Goal: Entertainment & Leisure: Consume media (video, audio)

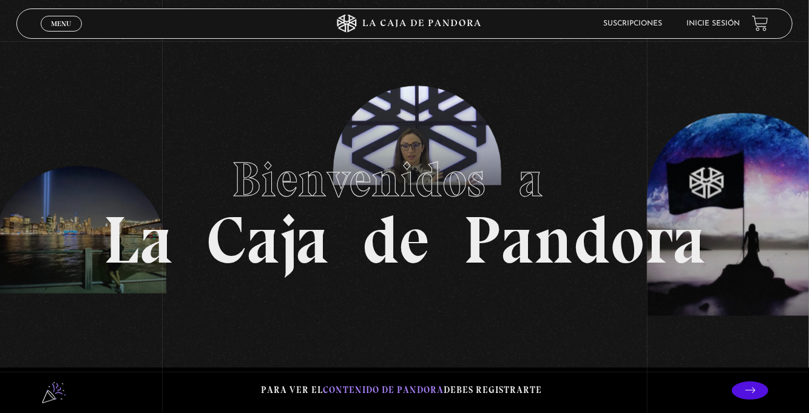
click at [63, 23] on span "Menu" at bounding box center [61, 23] width 20 height 7
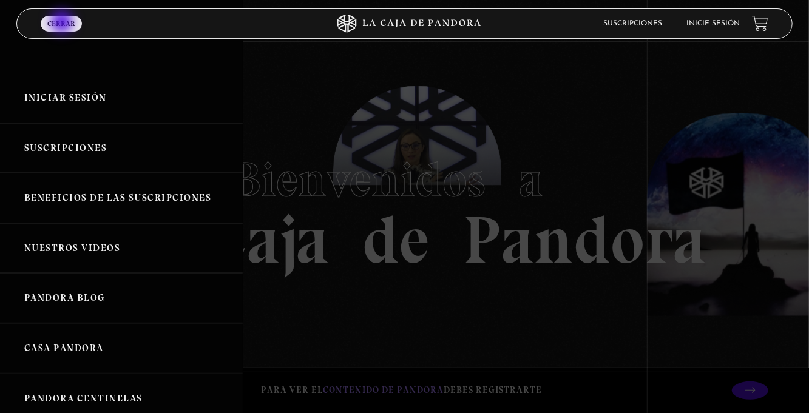
click at [64, 97] on link "Iniciar Sesión" at bounding box center [121, 98] width 243 height 50
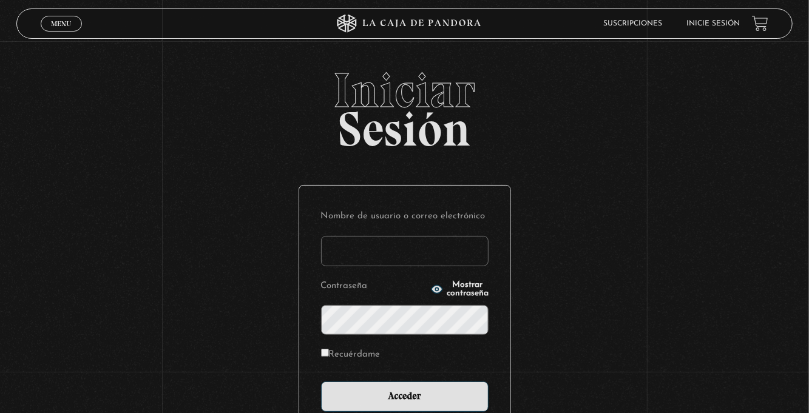
click at [404, 250] on input "Nombre de usuario o correo electrónico" at bounding box center [405, 251] width 168 height 30
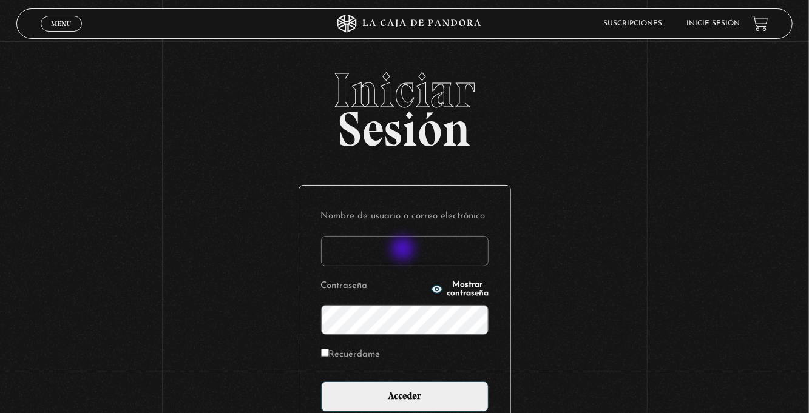
type input "[EMAIL_ADDRESS][DOMAIN_NAME]"
click at [321, 382] on input "Acceder" at bounding box center [405, 397] width 168 height 30
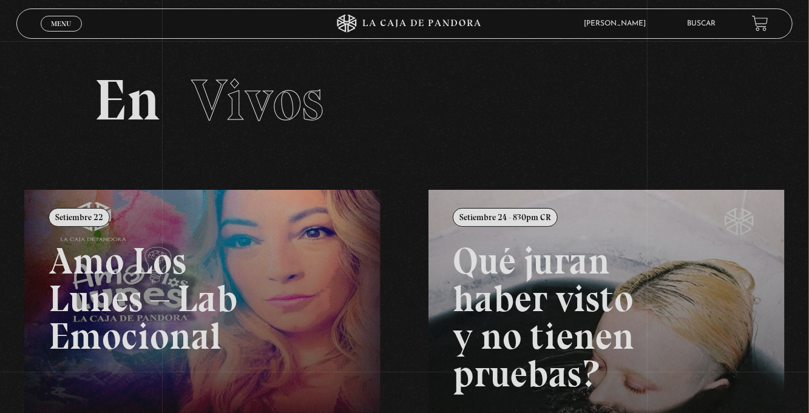
click at [64, 32] on link "Menu Cerrar" at bounding box center [61, 24] width 41 height 16
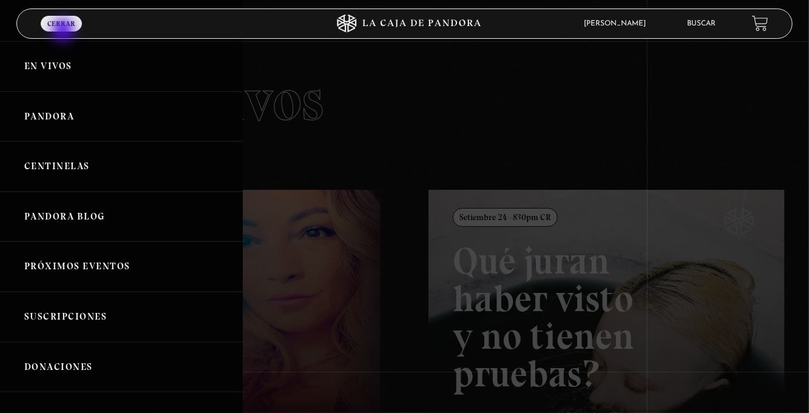
click at [75, 166] on link "Centinelas" at bounding box center [121, 166] width 243 height 50
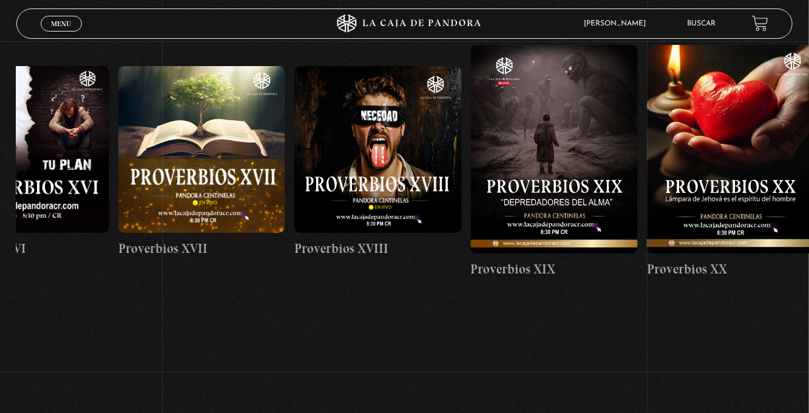
scroll to position [0, 3247]
click at [390, 133] on figure at bounding box center [378, 149] width 167 height 167
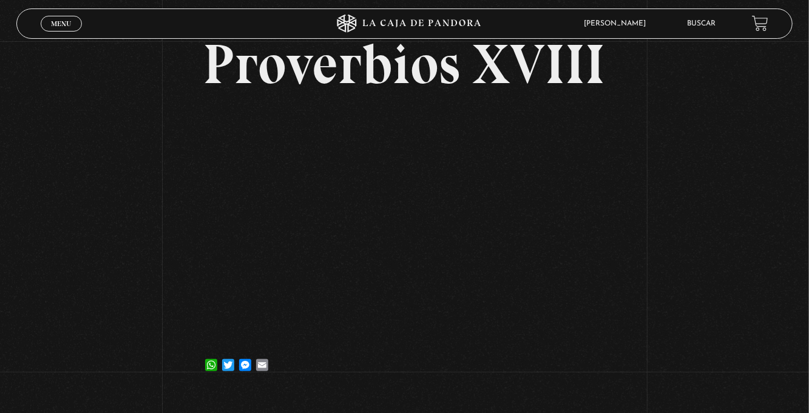
scroll to position [70, 0]
click at [61, 22] on span "Menu" at bounding box center [61, 23] width 20 height 7
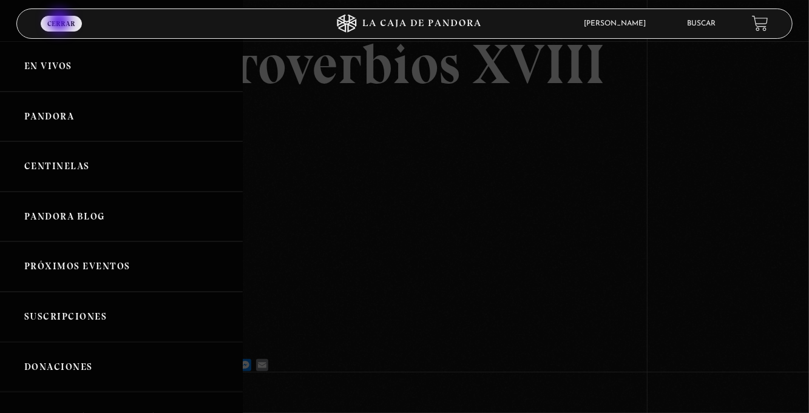
click at [103, 170] on link "Centinelas" at bounding box center [121, 166] width 243 height 50
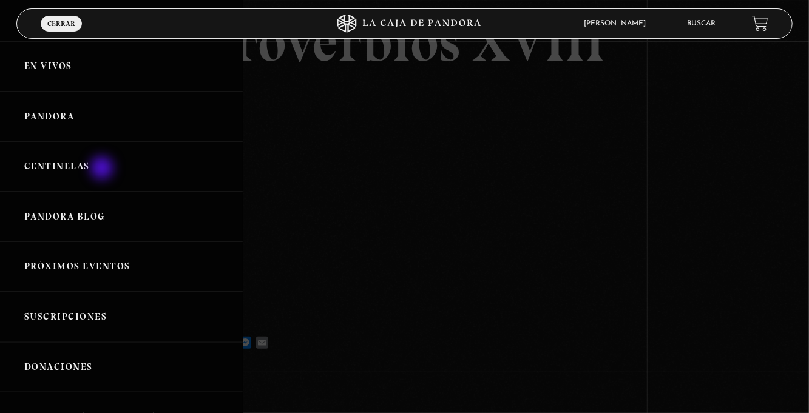
scroll to position [109, 0]
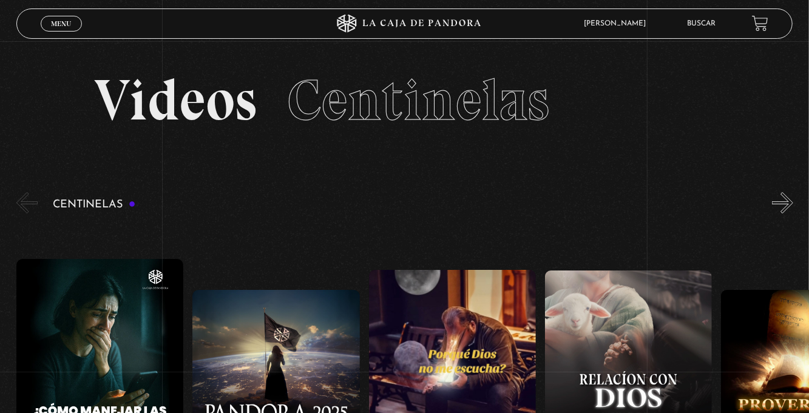
click at [59, 25] on span "Menu" at bounding box center [61, 23] width 20 height 7
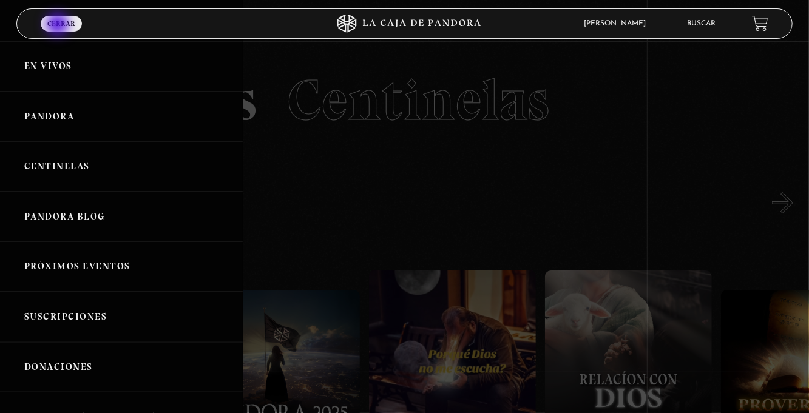
click at [137, 165] on link "Centinelas" at bounding box center [121, 166] width 243 height 50
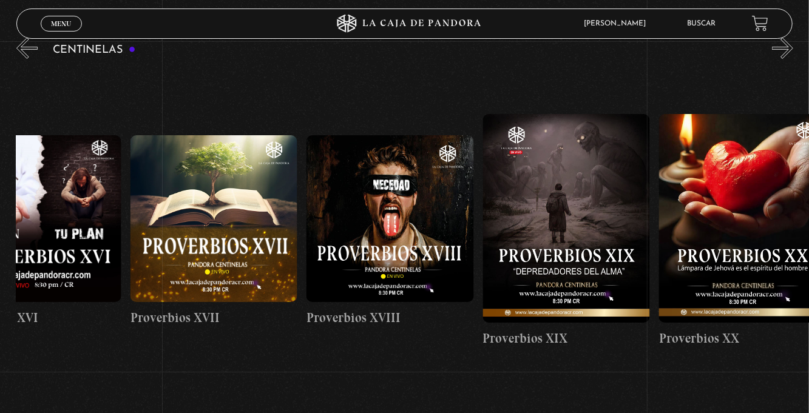
scroll to position [0, 3242]
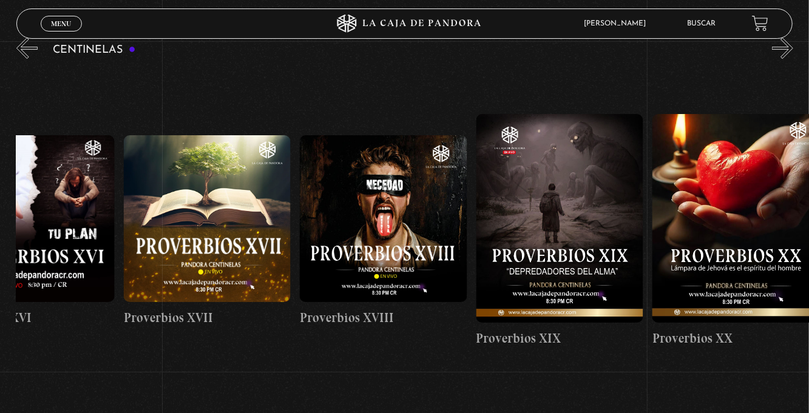
click at [591, 232] on figure at bounding box center [560, 218] width 167 height 209
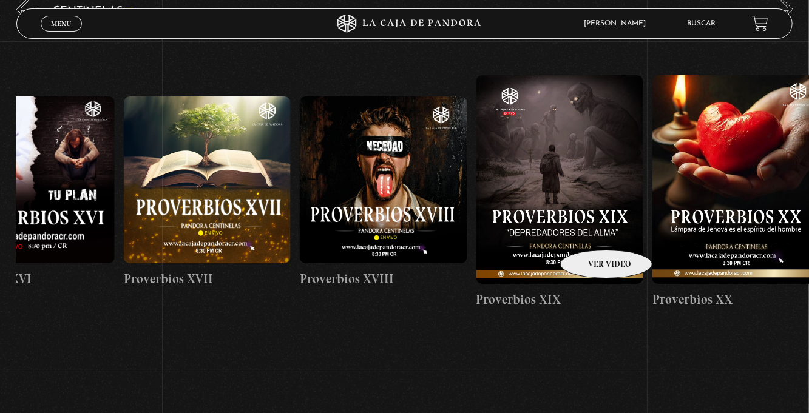
scroll to position [0, 3174]
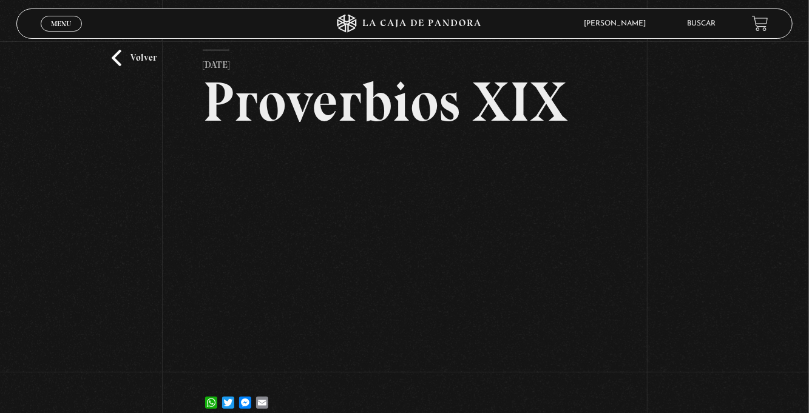
scroll to position [51, 0]
